Goal: Task Accomplishment & Management: Use online tool/utility

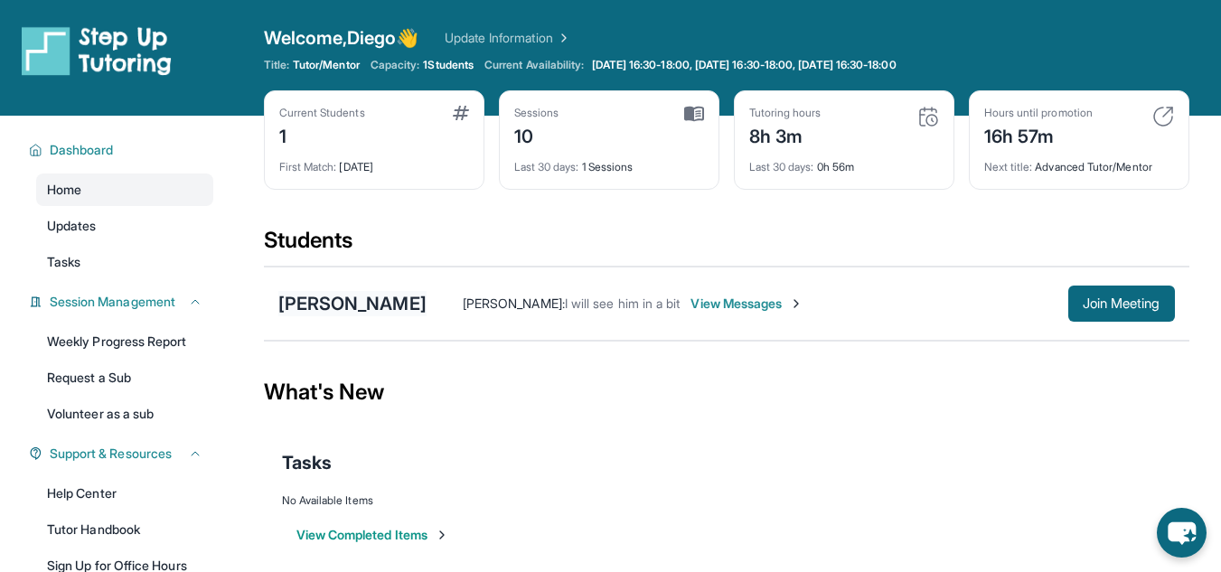
click at [354, 294] on div "[PERSON_NAME]" at bounding box center [352, 303] width 148 height 25
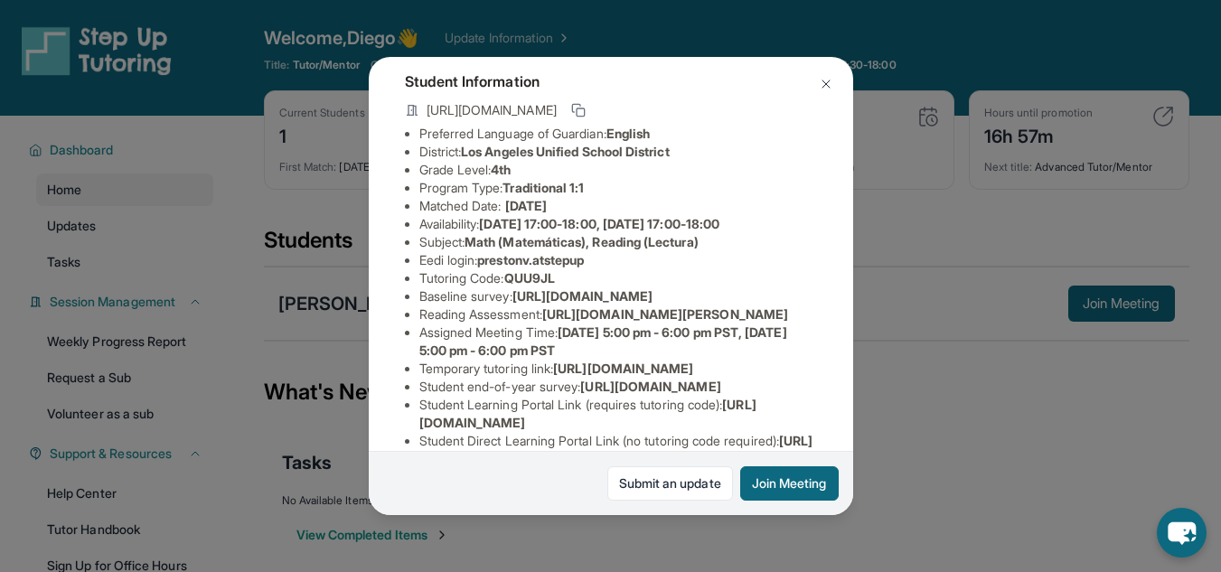
scroll to position [98, 0]
click at [825, 90] on img at bounding box center [826, 84] width 14 height 14
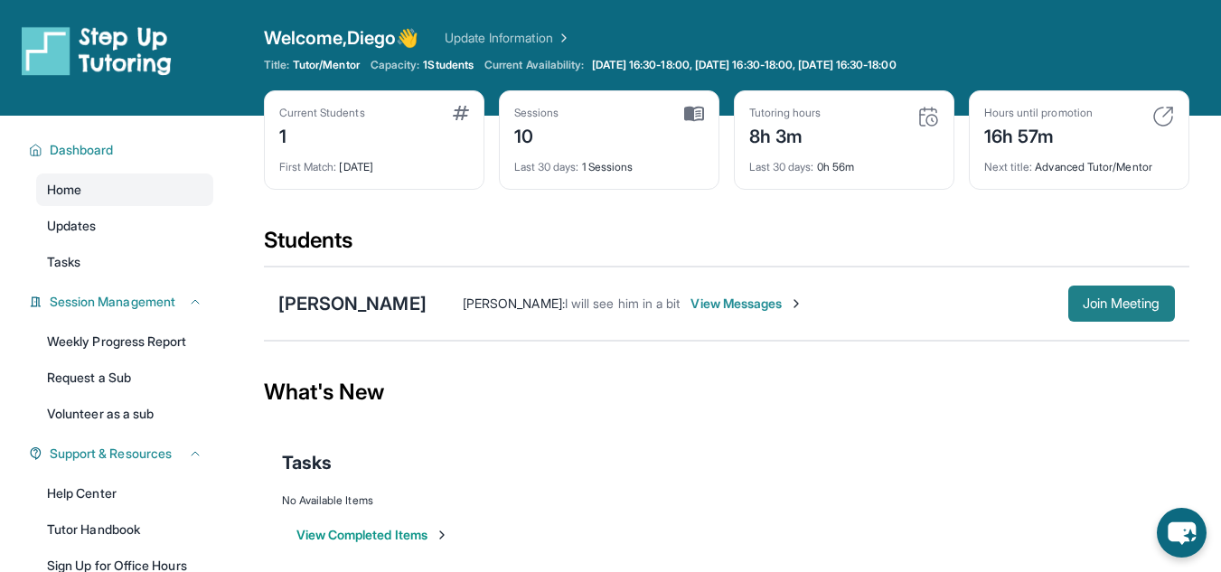
click at [1135, 309] on span "Join Meeting" at bounding box center [1122, 303] width 78 height 11
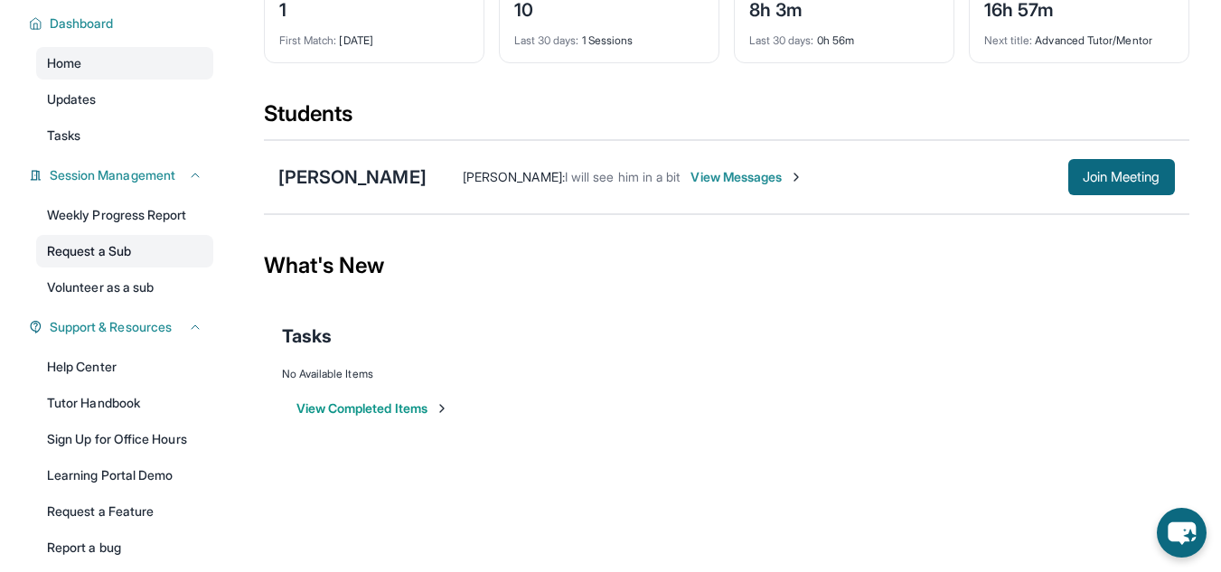
scroll to position [128, 0]
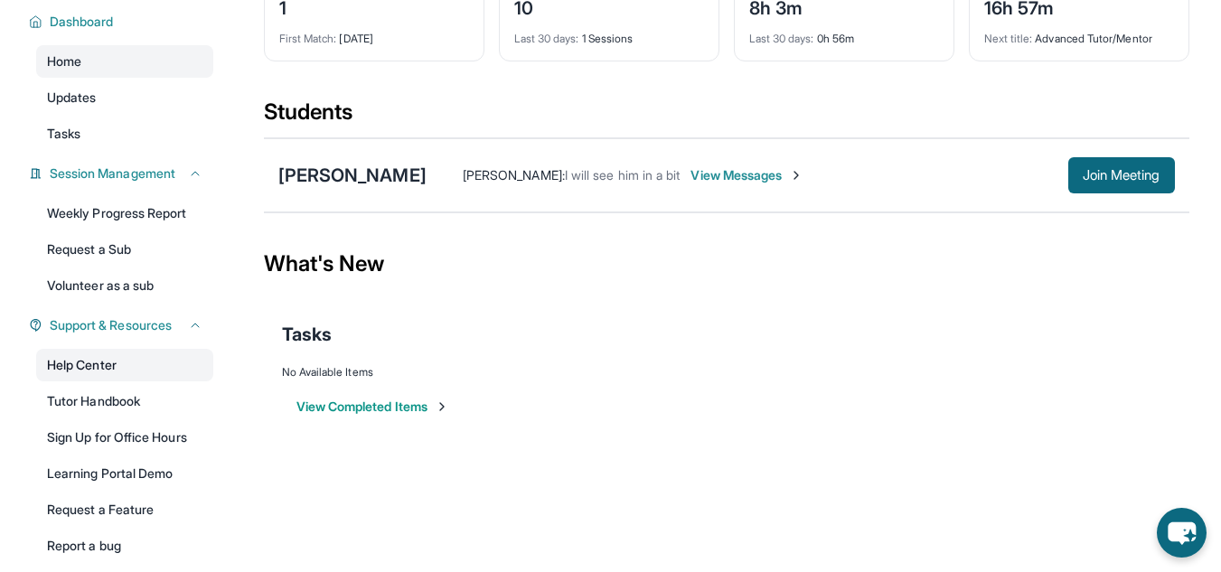
click at [99, 363] on link "Help Center" at bounding box center [124, 365] width 177 height 33
click at [346, 171] on div "[PERSON_NAME]" at bounding box center [352, 175] width 148 height 25
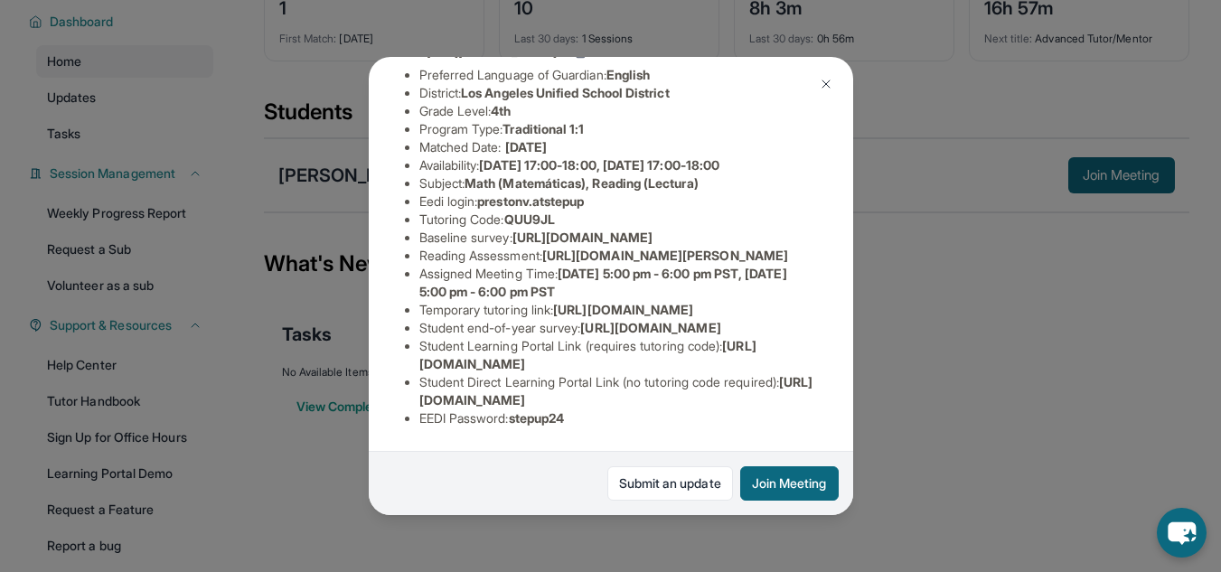
scroll to position [194, 0]
drag, startPoint x: 552, startPoint y: 290, endPoint x: 800, endPoint y: 321, distance: 249.6
click at [788, 263] on span "[URL][DOMAIN_NAME][PERSON_NAME]" at bounding box center [665, 255] width 246 height 15
copy span "[URL][DOMAIN_NAME][PERSON_NAME]"
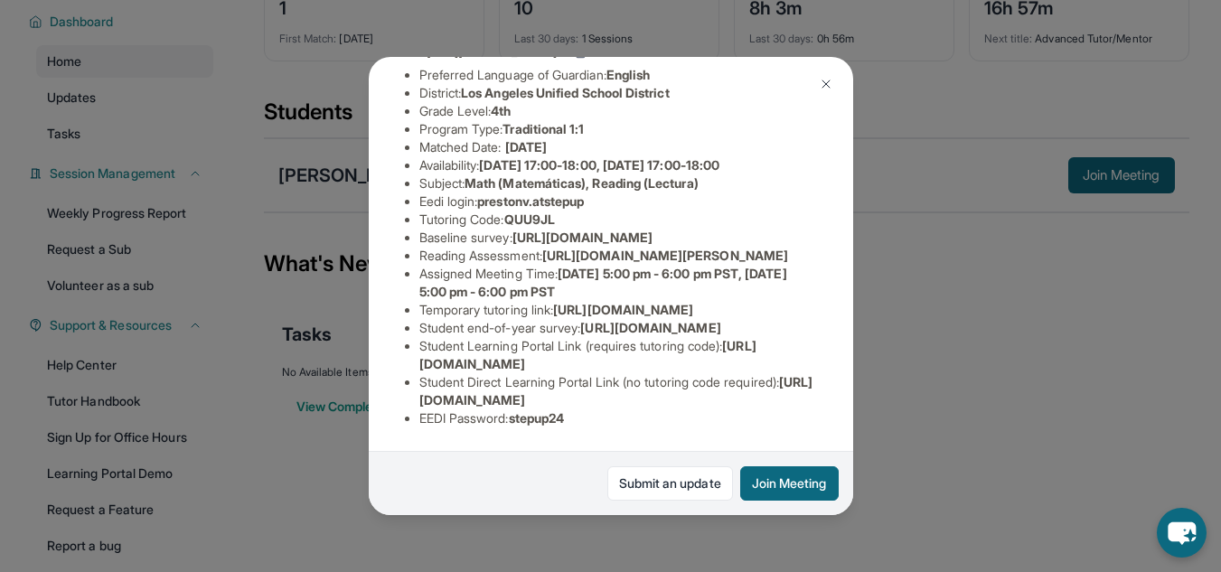
click at [542, 263] on span "[URL][DOMAIN_NAME][PERSON_NAME]" at bounding box center [665, 255] width 246 height 15
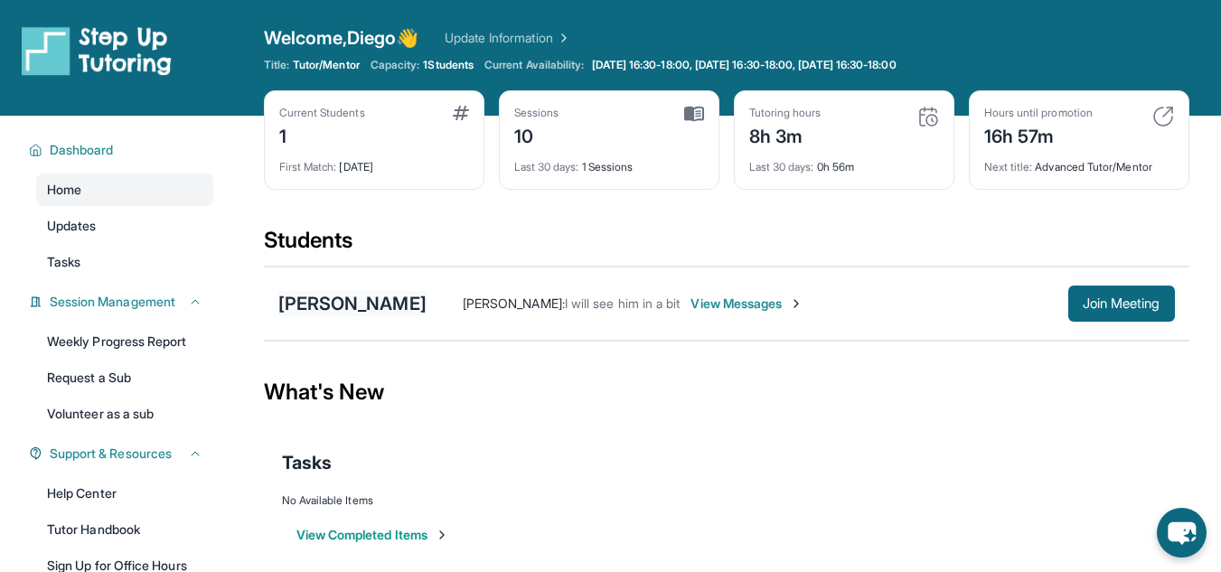
click at [313, 306] on div "[PERSON_NAME]" at bounding box center [352, 303] width 148 height 25
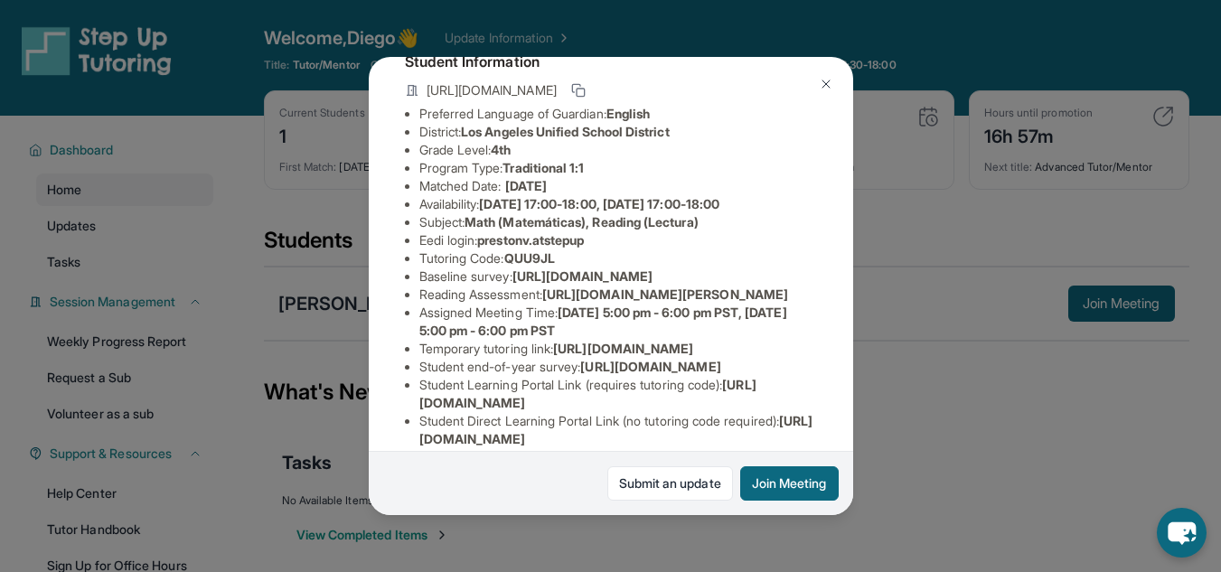
scroll to position [119, 0]
click at [249, 98] on div "[PERSON_NAME] Guardian: [PERSON_NAME] Student Information [URL][DOMAIN_NAME] Pr…" at bounding box center [610, 286] width 1221 height 572
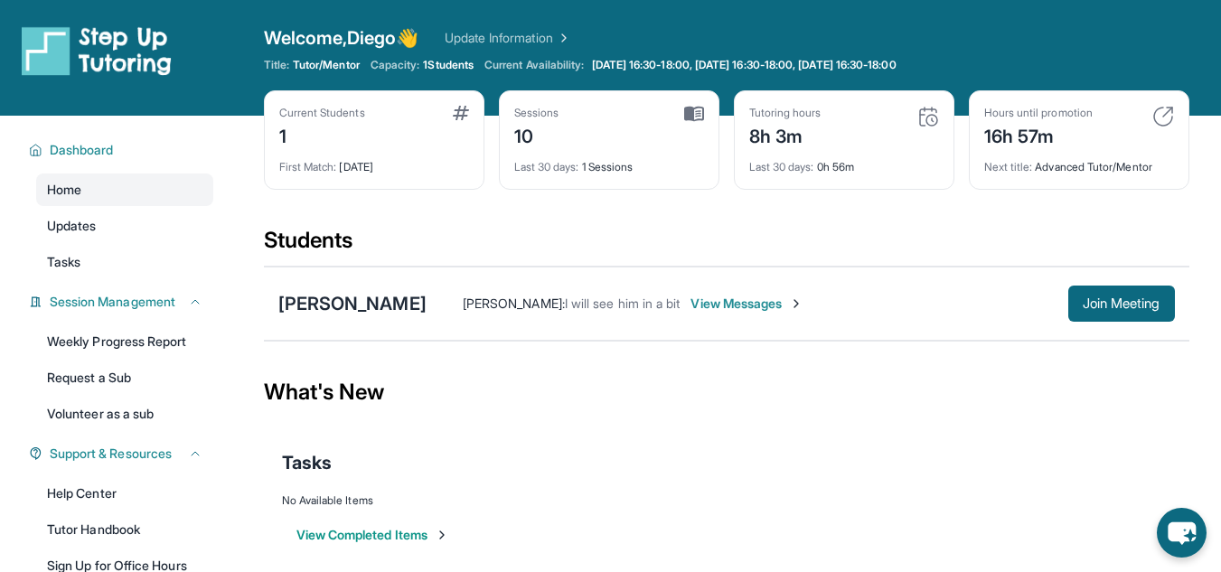
click at [1064, 126] on div "16h 57m" at bounding box center [1039, 134] width 108 height 29
click at [1031, 130] on div "16h 57m" at bounding box center [1039, 134] width 108 height 29
click at [999, 130] on div "16h 57m" at bounding box center [1039, 134] width 108 height 29
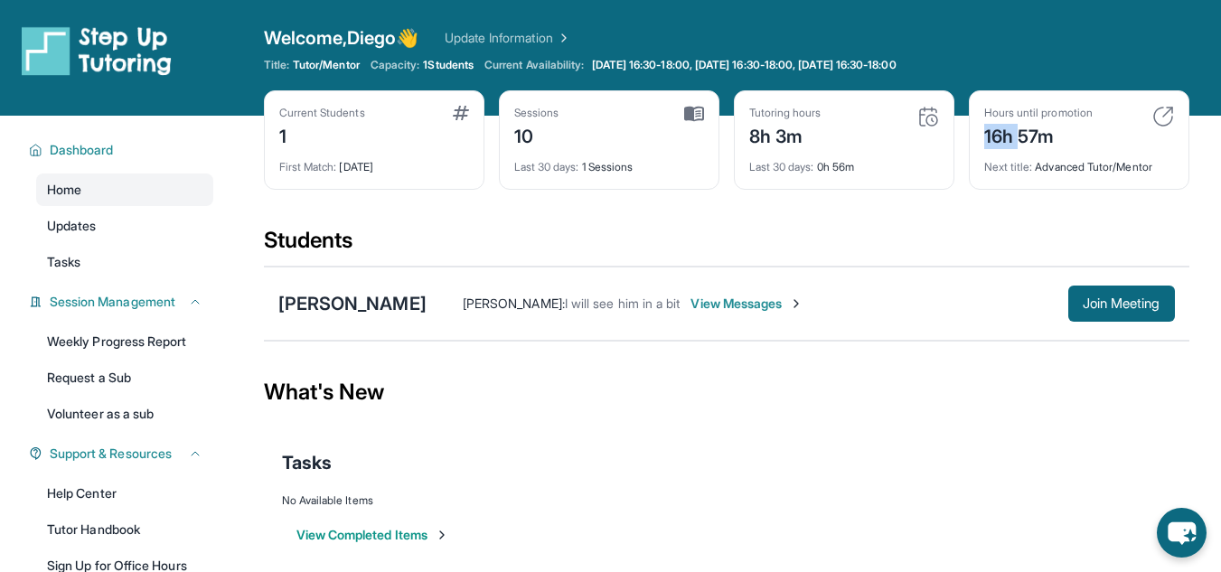
click at [999, 130] on div "16h 57m" at bounding box center [1039, 134] width 108 height 29
click at [1018, 132] on div "16h 57m" at bounding box center [1039, 134] width 108 height 29
